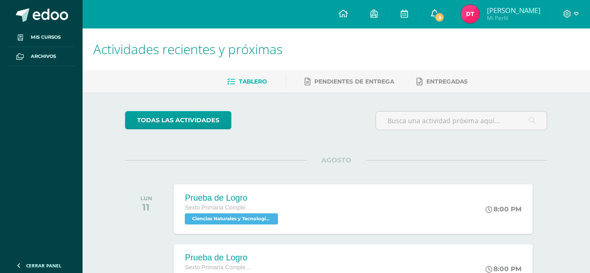
click at [446, 14] on link "3" at bounding box center [435, 14] width 30 height 28
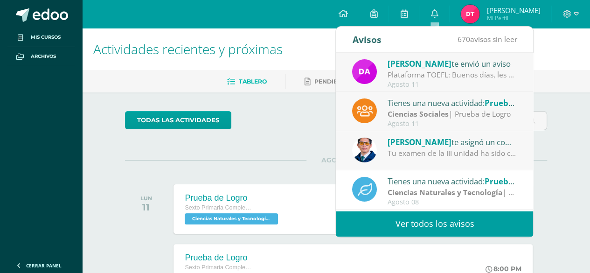
click at [443, 115] on strong "Ciencias Sociales" at bounding box center [418, 114] width 61 height 10
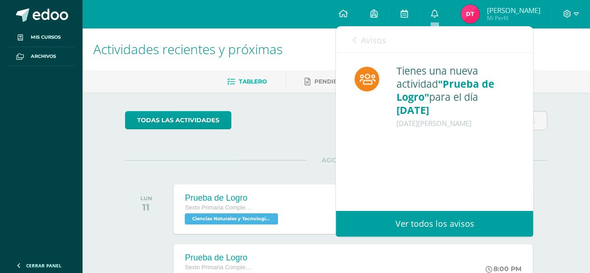
click at [363, 36] on span "Avisos" at bounding box center [373, 40] width 25 height 11
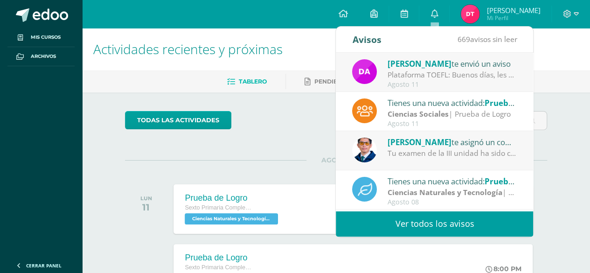
click at [444, 159] on div "[PERSON_NAME] te asignó un comentario en 'PRUEBA DE LOGRO-III UNIDAD.' para 'Co…" at bounding box center [434, 150] width 197 height 39
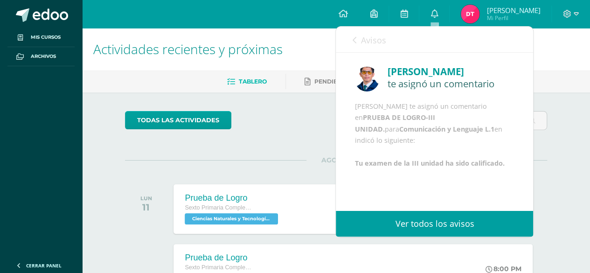
click at [351, 47] on div "Avisos 668 avisos sin leer Avisos" at bounding box center [434, 40] width 197 height 26
click at [353, 43] on icon at bounding box center [354, 39] width 4 height 7
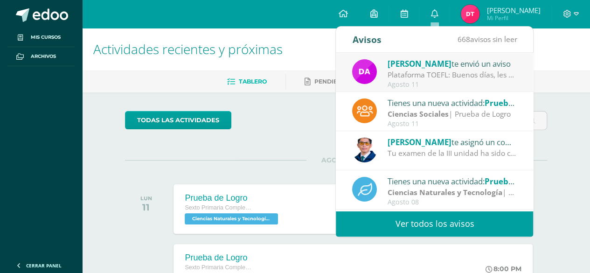
click at [424, 112] on strong "Ciencias Sociales" at bounding box center [418, 114] width 61 height 10
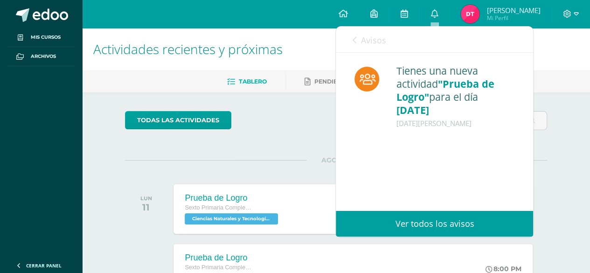
click at [349, 38] on div "Avisos 668 avisos sin leer Avisos" at bounding box center [434, 40] width 197 height 26
click at [350, 41] on div "Avisos 668 avisos sin leer Avisos" at bounding box center [434, 40] width 197 height 26
click at [354, 41] on icon at bounding box center [354, 39] width 4 height 7
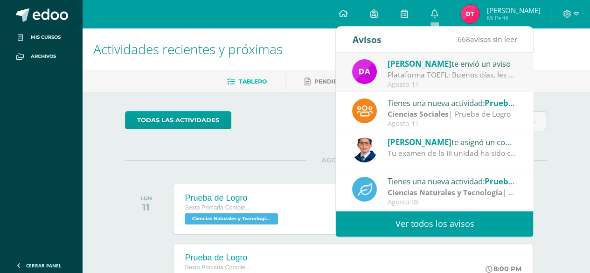
click at [465, 74] on div "Plataforma TOEFL: Buenos días, les deseo un exitoso inicio de semana. Me comuni…" at bounding box center [453, 75] width 130 height 11
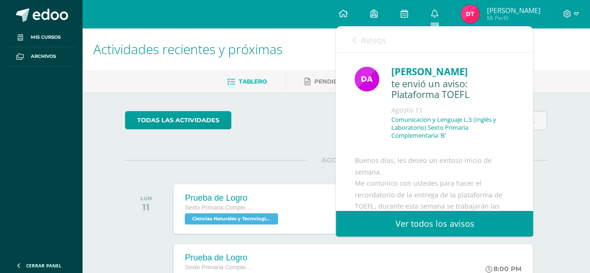
click at [360, 42] on link "Avisos" at bounding box center [369, 40] width 34 height 27
